Goal: Task Accomplishment & Management: Use online tool/utility

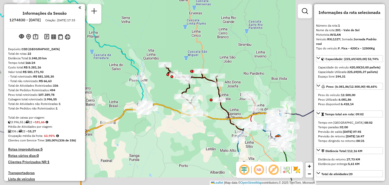
select select "**********"
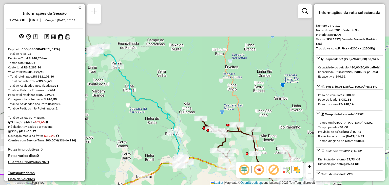
drag, startPoint x: 143, startPoint y: 43, endPoint x: 166, endPoint y: 82, distance: 45.0
click at [179, 97] on div "Janela de atendimento Grade de atendimento Capacidade Transportadoras Veículos …" at bounding box center [194, 92] width 389 height 185
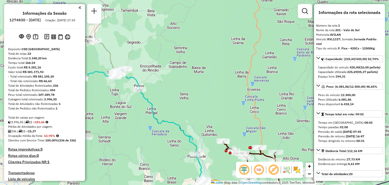
drag, startPoint x: 130, startPoint y: 62, endPoint x: 154, endPoint y: 85, distance: 32.6
click at [154, 85] on div "Janela de atendimento Grade de atendimento Capacidade Transportadoras Veículos …" at bounding box center [194, 92] width 389 height 185
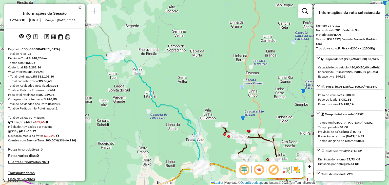
drag, startPoint x: 155, startPoint y: 73, endPoint x: 153, endPoint y: 63, distance: 10.6
click at [153, 63] on div "Janela de atendimento Grade de atendimento Capacidade Transportadoras Veículos …" at bounding box center [194, 92] width 389 height 185
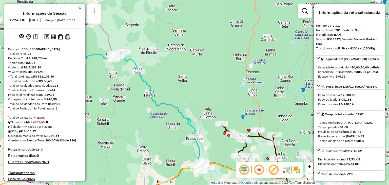
click at [160, 50] on div "Janela de atendimento Grade de atendimento Capacidade Transportadoras Veículos …" at bounding box center [194, 92] width 389 height 185
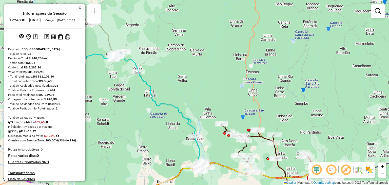
click at [77, 8] on div at bounding box center [43, 7] width 75 height 7
click at [79, 8] on em at bounding box center [80, 7] width 3 height 5
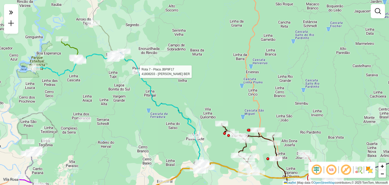
select select "**********"
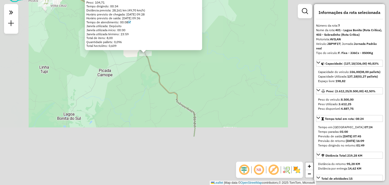
drag, startPoint x: 236, startPoint y: 99, endPoint x: 196, endPoint y: 59, distance: 56.8
click at [196, 59] on div "41808203 - [PERSON_NAME] BER Dia de atendimento do cliente violado Endereço: [S…" at bounding box center [194, 92] width 389 height 185
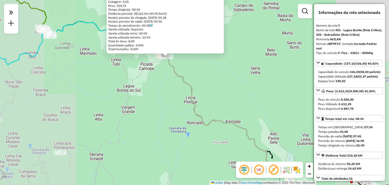
drag, startPoint x: 239, startPoint y: 105, endPoint x: 162, endPoint y: 52, distance: 93.3
click at [162, 52] on div "41808203 - [PERSON_NAME] BER Dia de atendimento do cliente violado Endereço: [S…" at bounding box center [194, 92] width 389 height 185
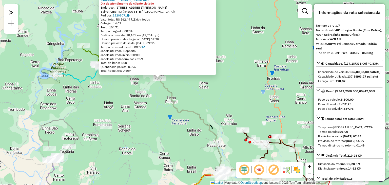
drag, startPoint x: 182, startPoint y: 94, endPoint x: 189, endPoint y: 110, distance: 17.0
click at [193, 115] on div "41808203 - [PERSON_NAME] BER Dia de atendimento do cliente violado Endereço: [S…" at bounding box center [194, 92] width 389 height 185
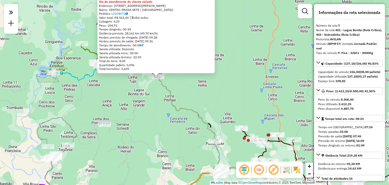
click at [184, 86] on div "41808203 - [PERSON_NAME] BER Dia de atendimento do cliente violado Endereço: [S…" at bounding box center [194, 92] width 389 height 185
